Goal: Task Accomplishment & Management: Use online tool/utility

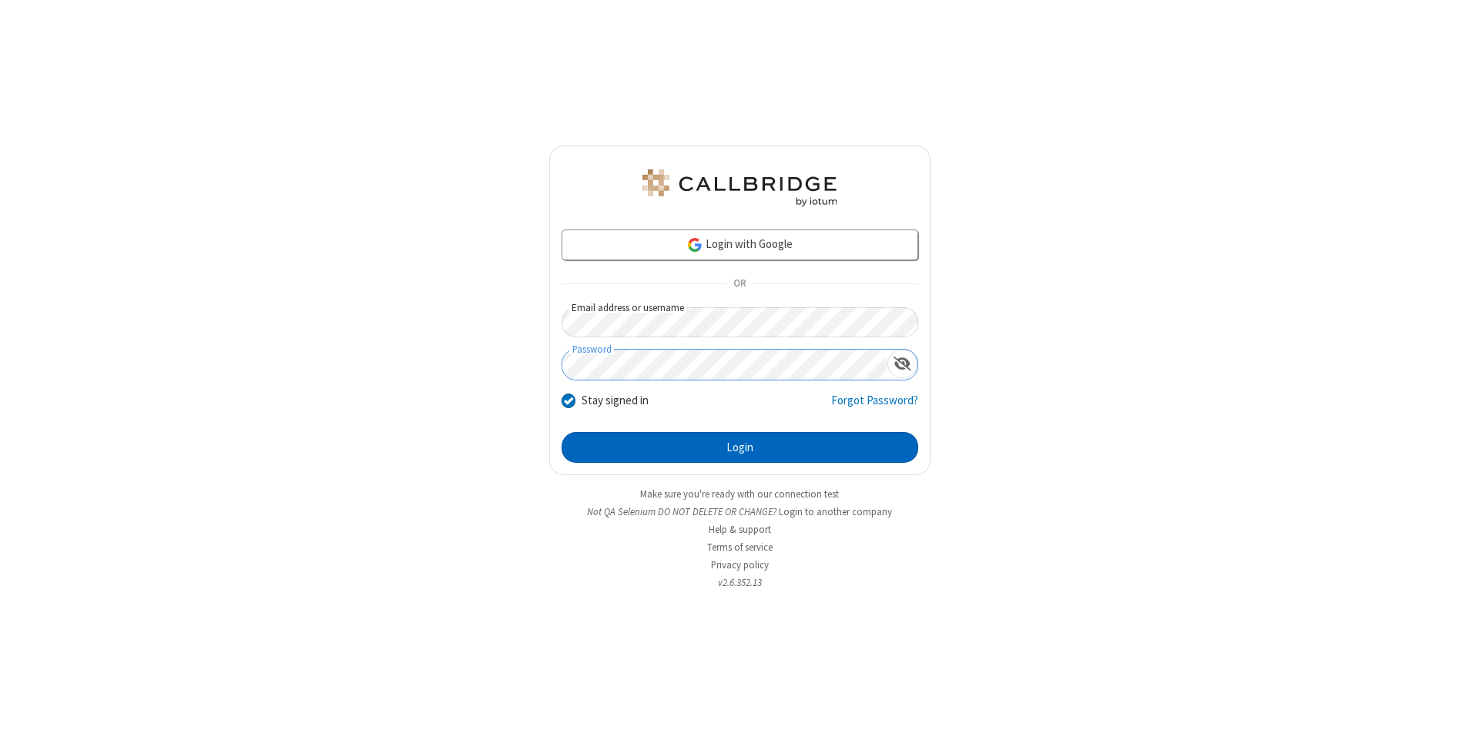
click at [740, 448] on button "Login" at bounding box center [740, 447] width 357 height 31
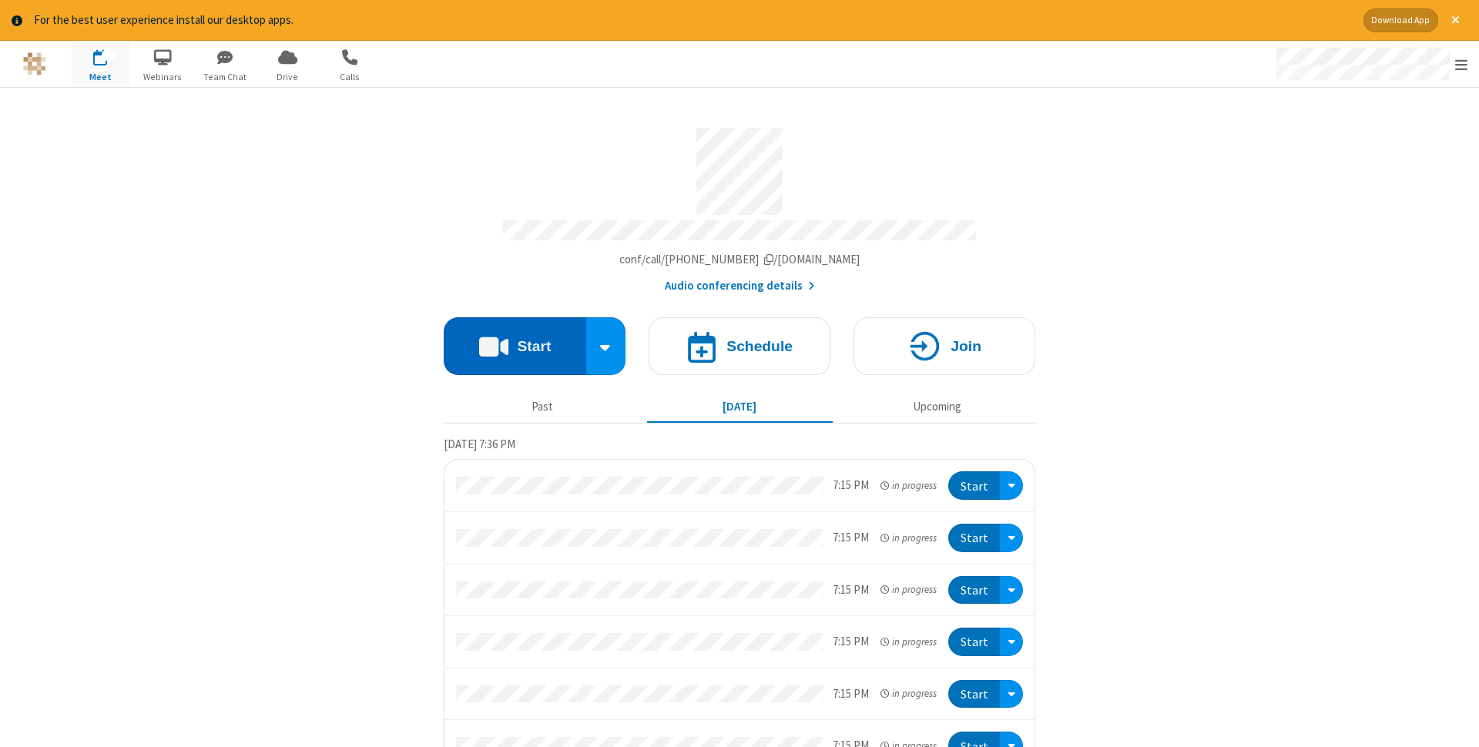
click at [515, 341] on button "Start" at bounding box center [515, 346] width 143 height 58
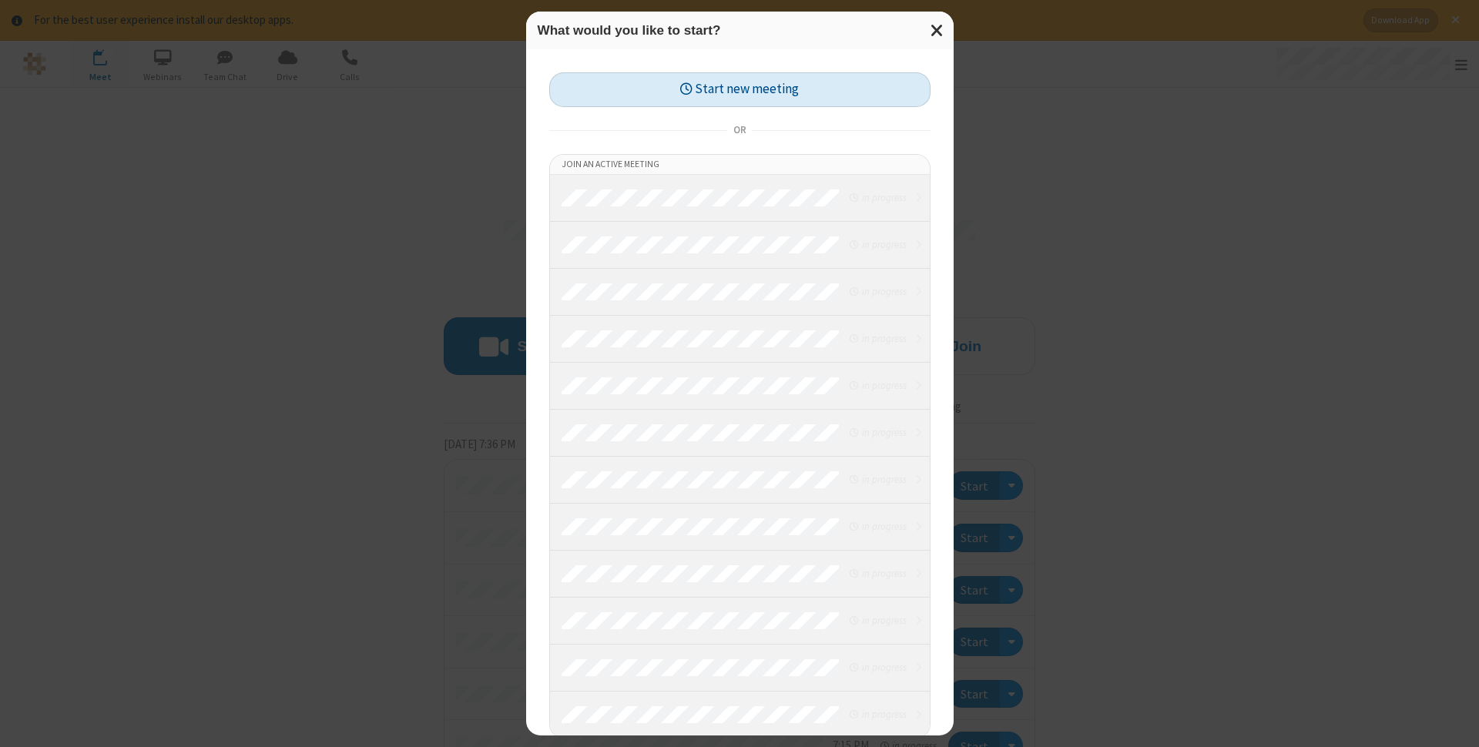
click at [740, 89] on button "Start new meeting" at bounding box center [739, 89] width 381 height 35
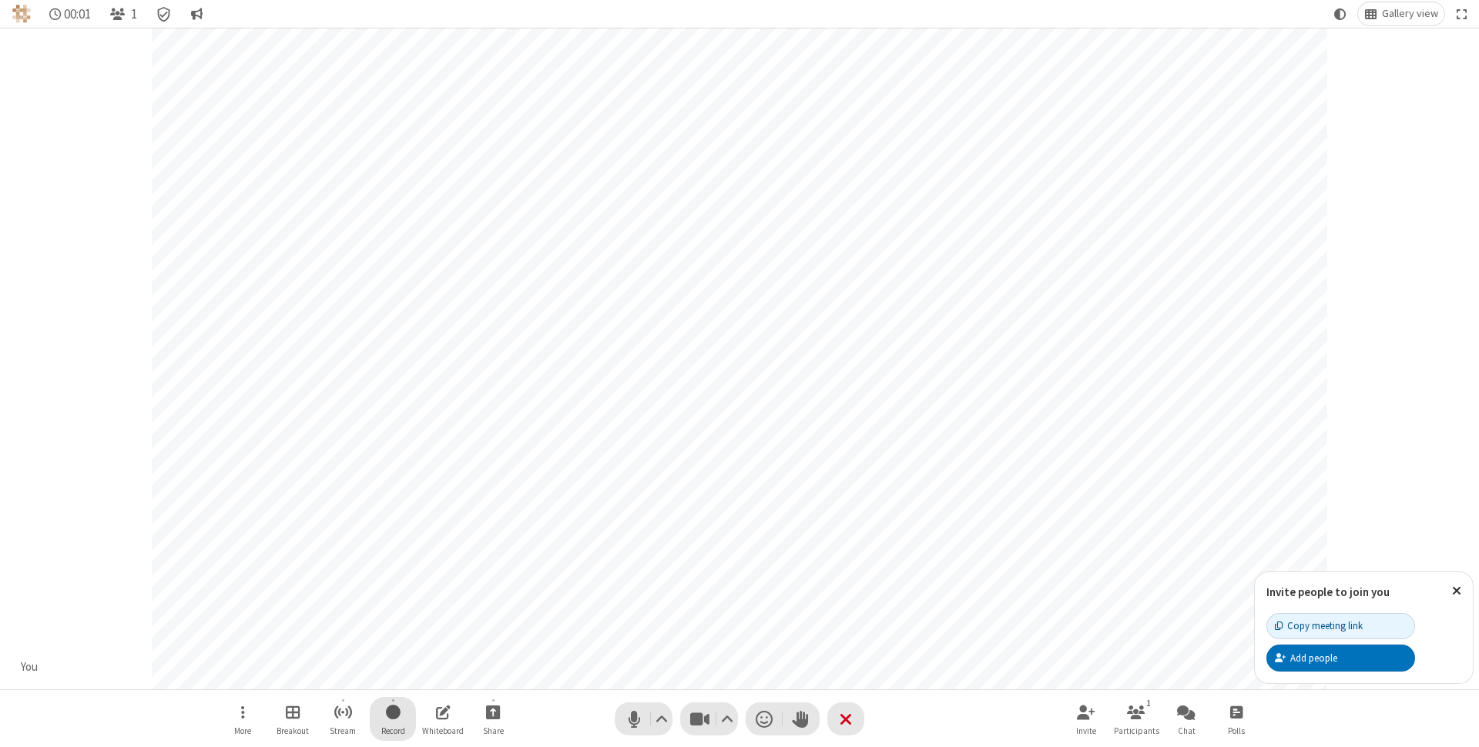
click at [393, 719] on span "Start recording" at bounding box center [393, 712] width 15 height 19
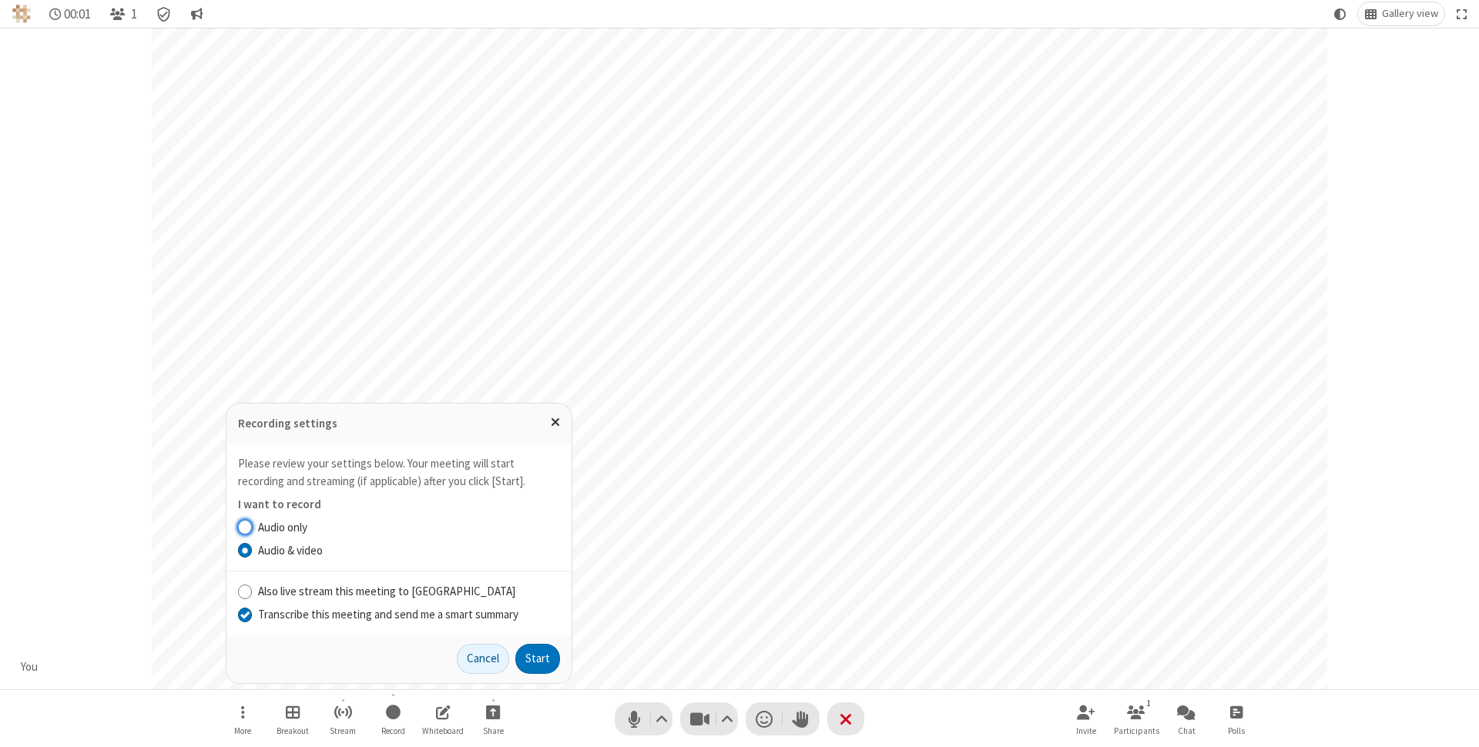
click at [244, 614] on input "Transcribe this meeting and send me a smart summary" at bounding box center [245, 614] width 15 height 16
click at [408, 550] on label "Audio & video" at bounding box center [409, 551] width 302 height 18
click at [253, 550] on input "Audio & video" at bounding box center [245, 550] width 15 height 16
click at [538, 659] on button "Start" at bounding box center [537, 659] width 45 height 31
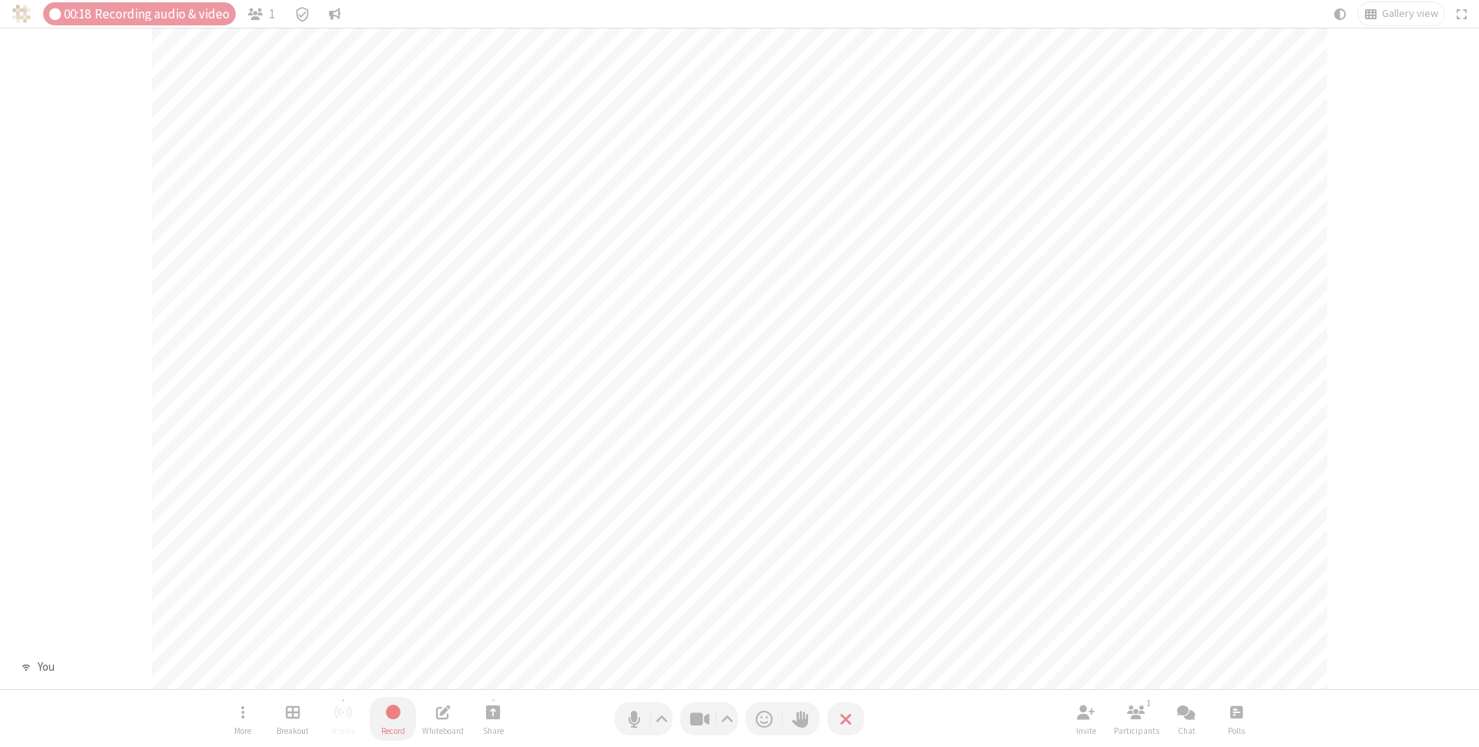
click at [393, 719] on span "Stop recording" at bounding box center [393, 712] width 18 height 19
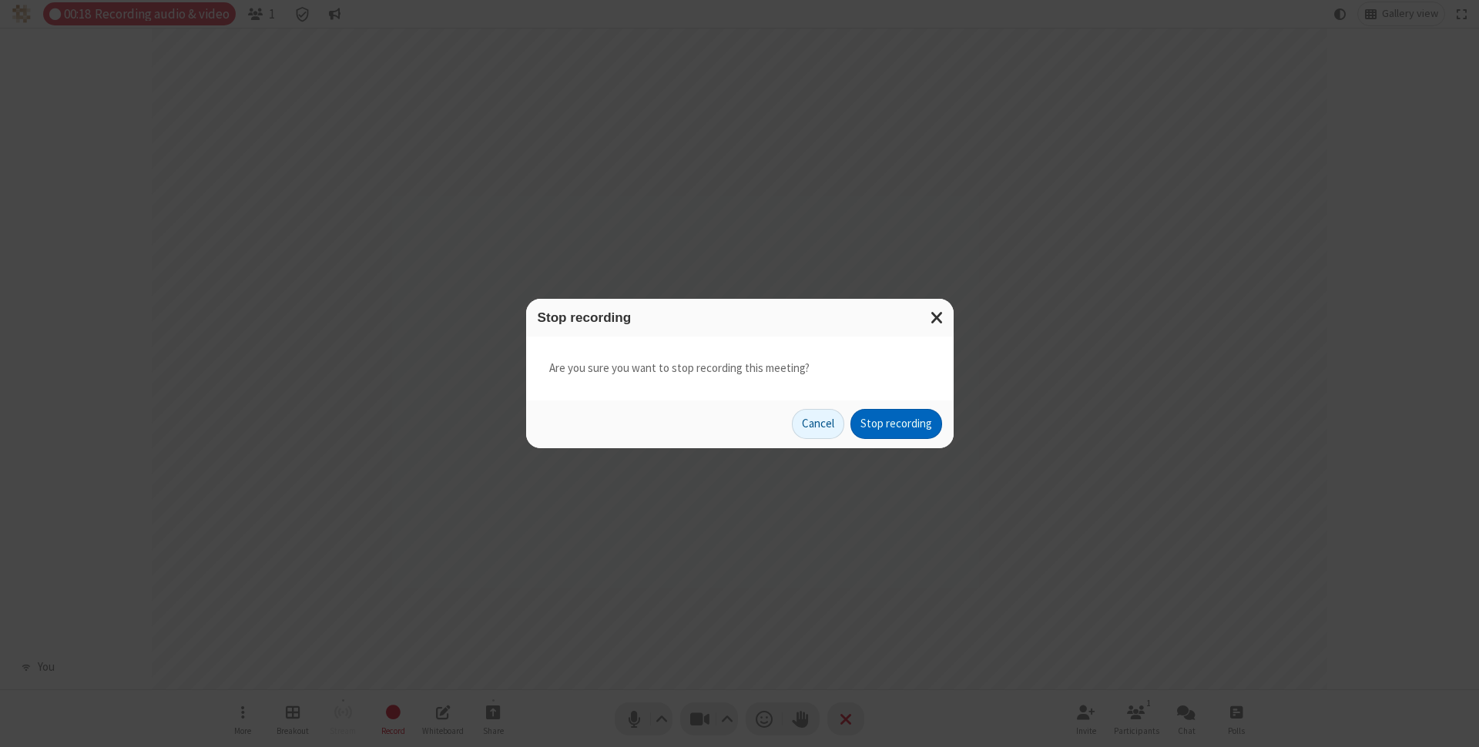
click at [896, 424] on button "Stop recording" at bounding box center [896, 424] width 92 height 31
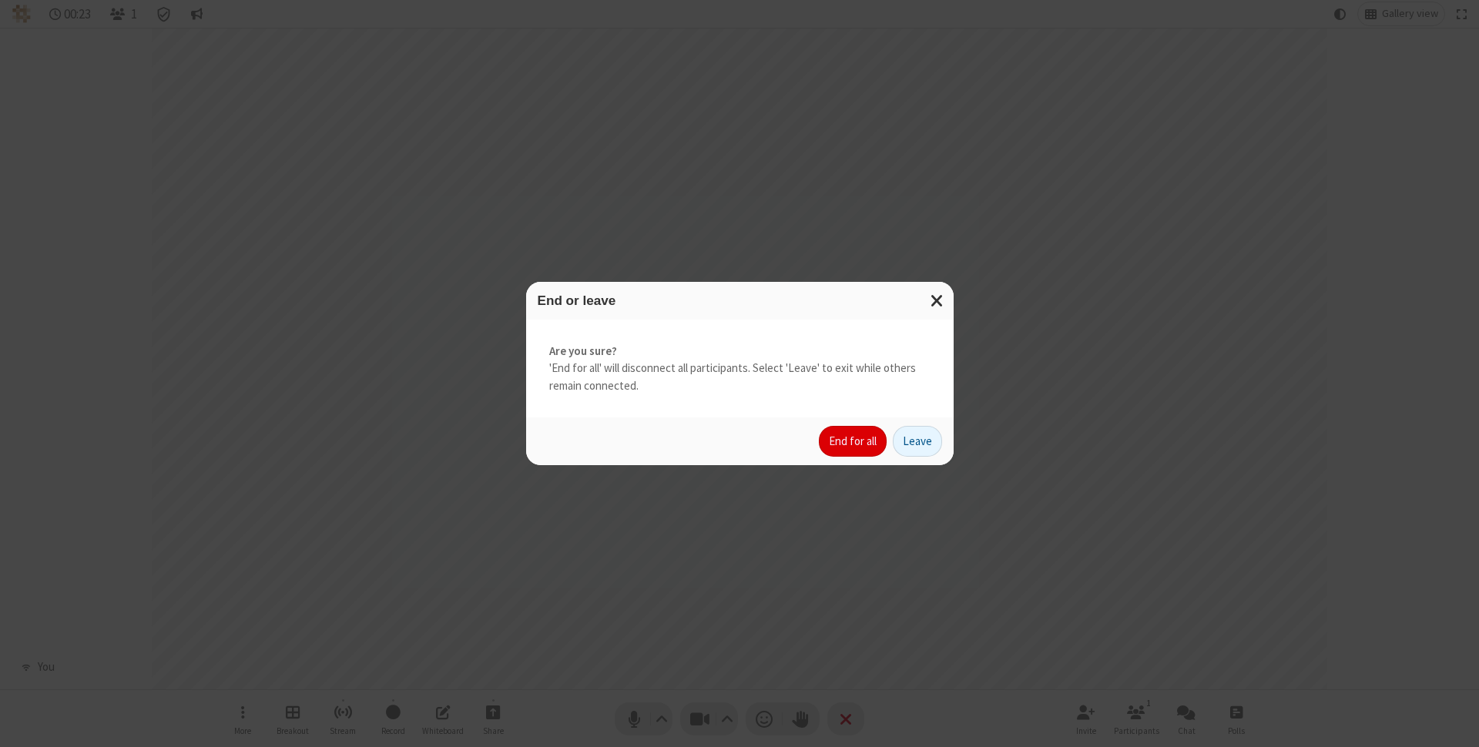
click at [854, 441] on button "End for all" at bounding box center [853, 441] width 68 height 31
